Goal: Book appointment/travel/reservation

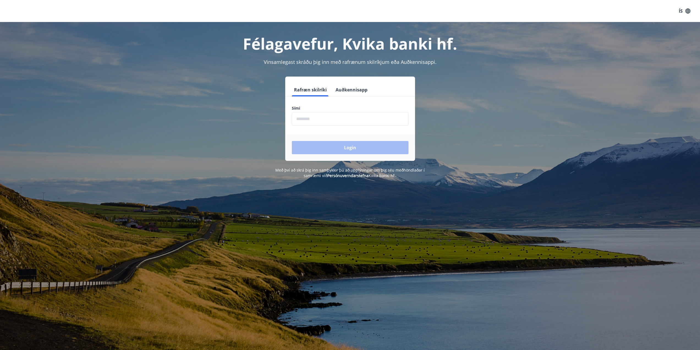
click at [332, 121] on input "phone" at bounding box center [350, 118] width 117 height 13
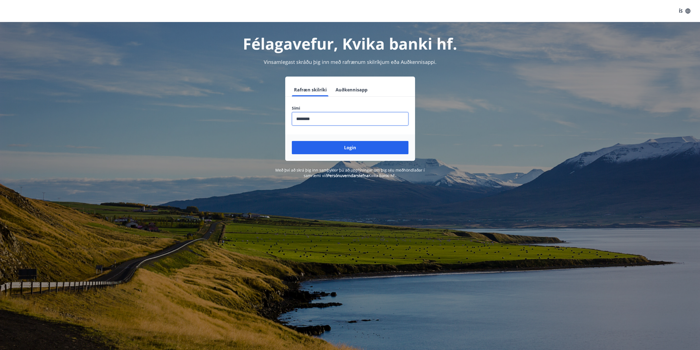
type input "********"
click at [292, 141] on button "Login" at bounding box center [350, 147] width 117 height 13
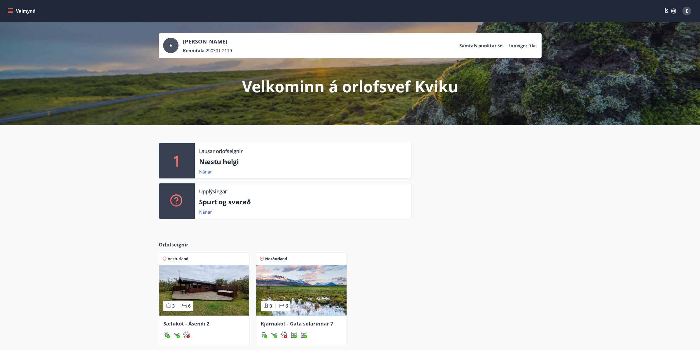
click at [26, 10] on button "Valmynd" at bounding box center [22, 11] width 31 height 10
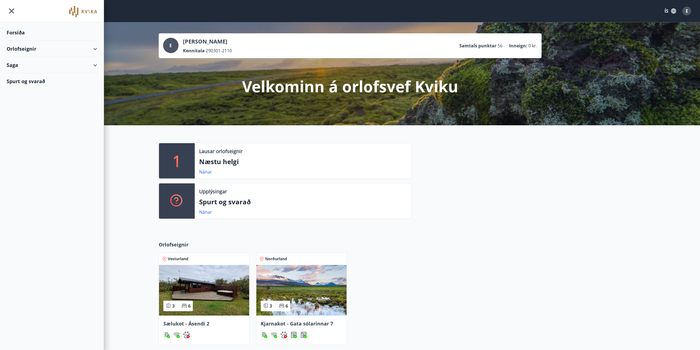
click at [97, 53] on div "Orlofseignir" at bounding box center [52, 49] width 90 height 16
click at [92, 47] on div "Orlofseignir" at bounding box center [52, 49] width 90 height 16
click at [93, 63] on div "Saga" at bounding box center [52, 65] width 90 height 16
click at [91, 44] on div "Orlofseignir" at bounding box center [52, 49] width 90 height 16
click at [20, 63] on div "Framboð" at bounding box center [52, 63] width 82 height 12
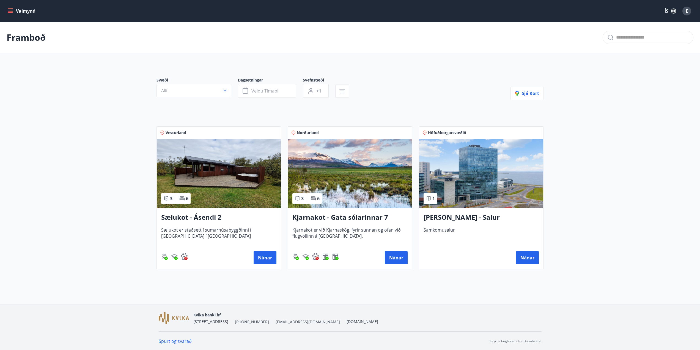
click at [470, 222] on h3 "Iða - Salur" at bounding box center [481, 217] width 115 height 10
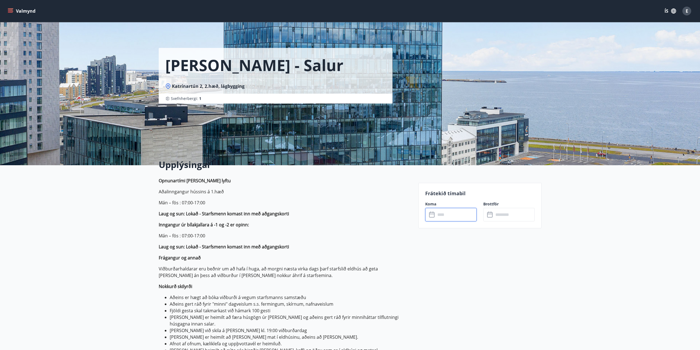
click at [450, 216] on input "text" at bounding box center [456, 214] width 41 height 13
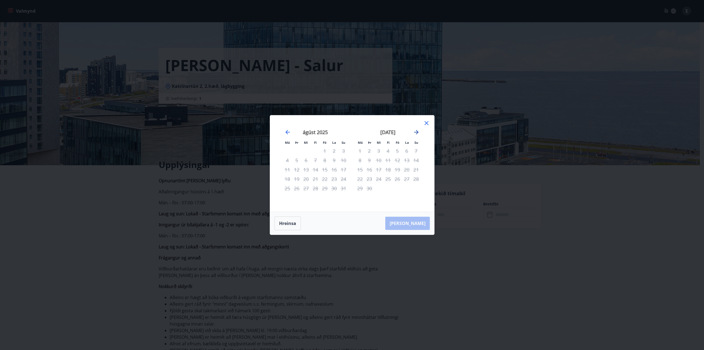
click at [414, 130] on icon "Move forward to switch to the next month." at bounding box center [416, 132] width 7 height 7
click at [415, 130] on icon "Move forward to switch to the next month." at bounding box center [416, 132] width 7 height 7
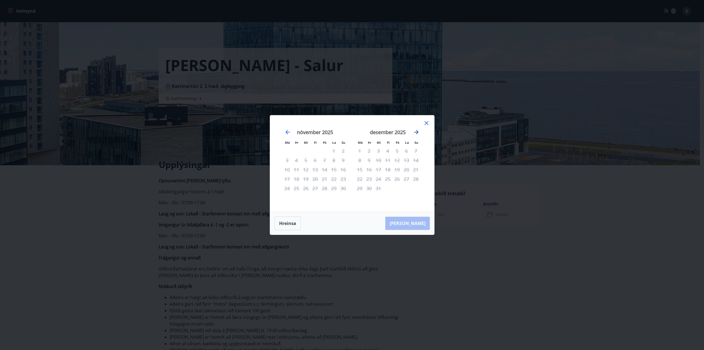
click at [415, 130] on icon "Move forward to switch to the next month." at bounding box center [416, 132] width 7 height 7
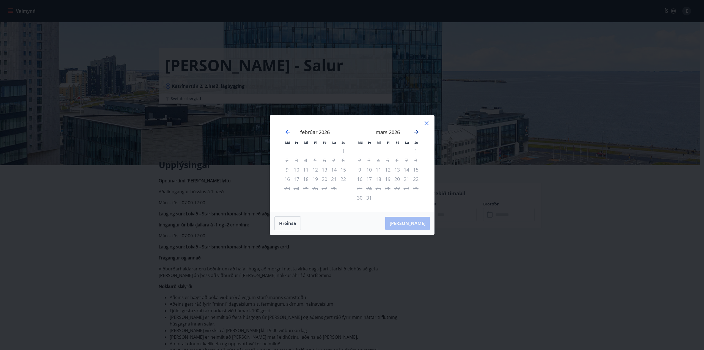
click at [415, 130] on icon "Move forward to switch to the next month." at bounding box center [416, 132] width 7 height 7
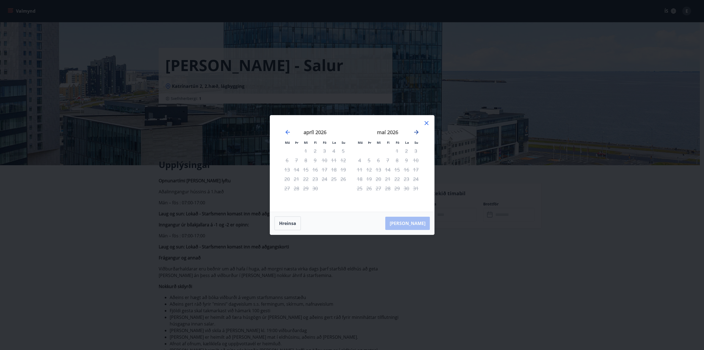
click at [415, 130] on icon "Move forward to switch to the next month." at bounding box center [416, 132] width 7 height 7
click at [417, 131] on icon "Move forward to switch to the next month." at bounding box center [416, 132] width 7 height 7
click at [281, 132] on div "apríl 2026 1 2 3 4 5 6 7 8 9 10 11 12 13 14 15 16 17 18 19 20 21 22 23 24 25 26…" at bounding box center [315, 167] width 73 height 90
click at [287, 130] on icon "Move backward to switch to the previous month." at bounding box center [287, 132] width 7 height 7
click at [414, 131] on icon "Move forward to switch to the next month." at bounding box center [416, 132] width 7 height 7
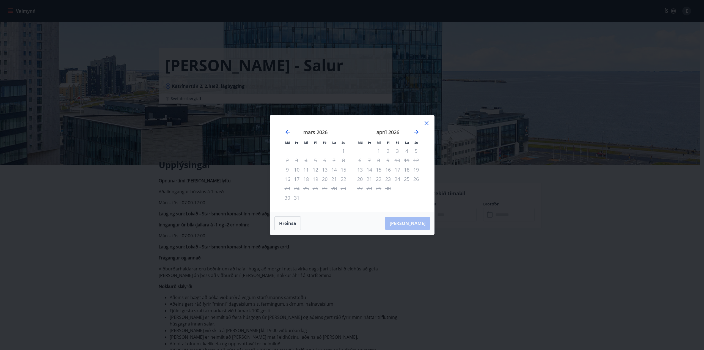
drag, startPoint x: 289, startPoint y: 132, endPoint x: 327, endPoint y: 129, distance: 37.5
click at [289, 131] on icon "Move backward to switch to the previous month." at bounding box center [287, 132] width 7 height 7
click at [425, 122] on icon at bounding box center [426, 123] width 7 height 7
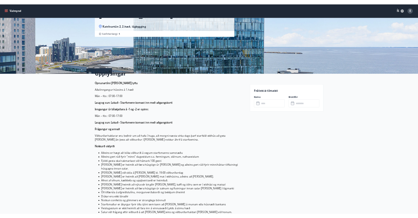
scroll to position [55, 0]
